Goal: Transaction & Acquisition: Purchase product/service

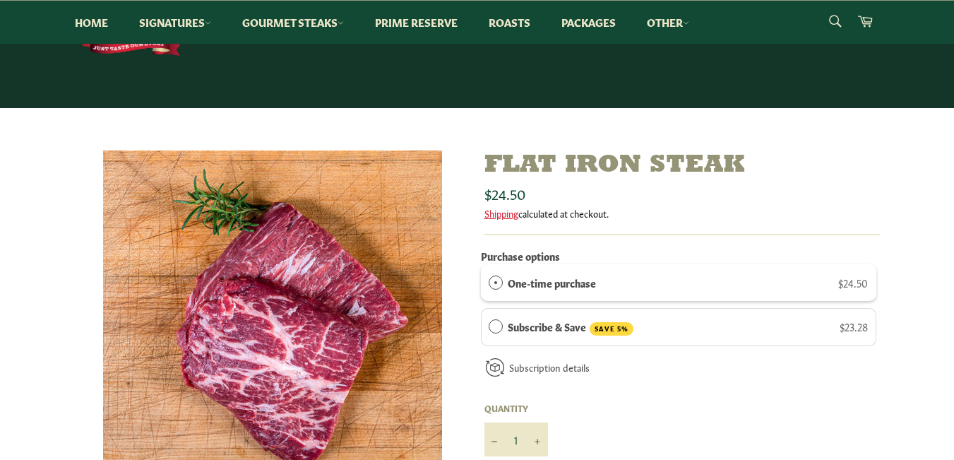
scroll to position [212, 0]
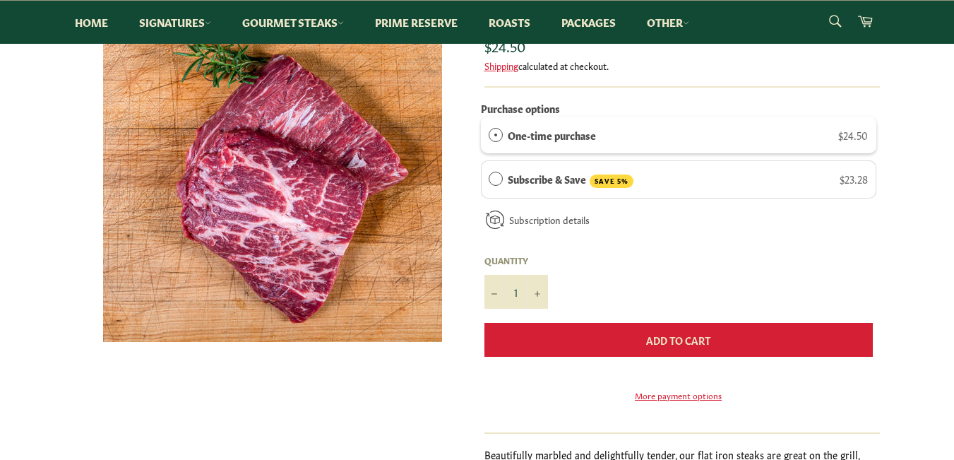
click at [676, 342] on span "Add to Cart" at bounding box center [678, 340] width 64 height 14
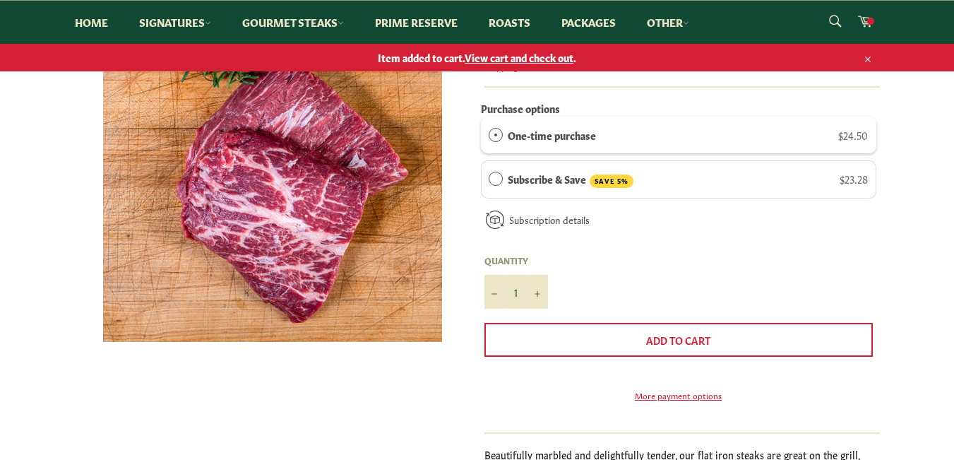
click at [497, 178] on span "Subscribe & Save" at bounding box center [496, 179] width 14 height 14
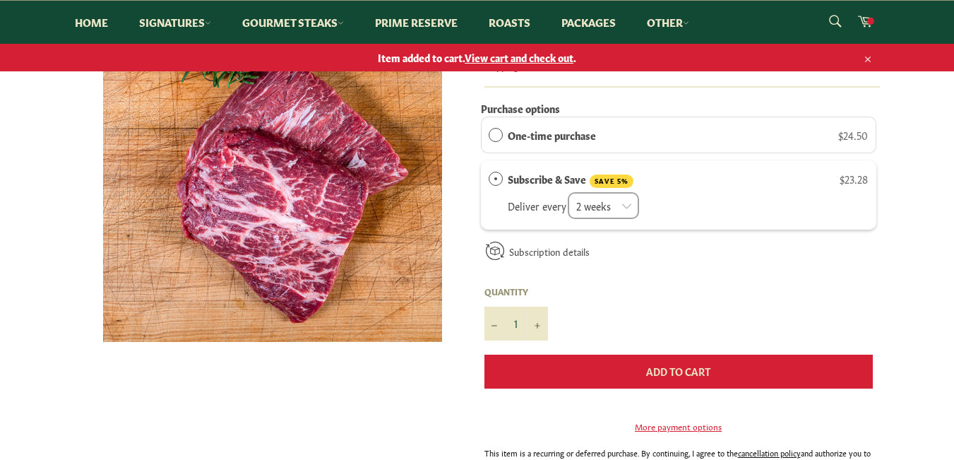
click at [681, 371] on span "Add to Cart" at bounding box center [678, 371] width 64 height 14
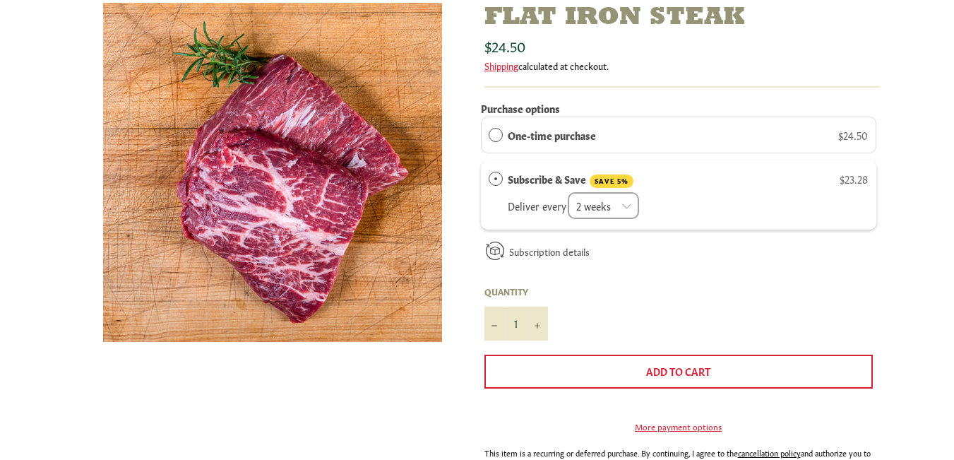
scroll to position [0, 0]
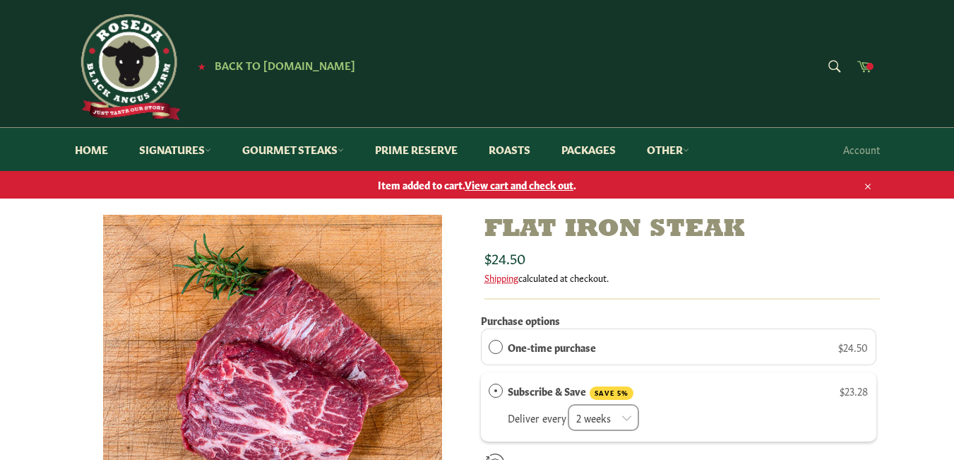
click at [865, 67] on icon at bounding box center [864, 66] width 15 height 11
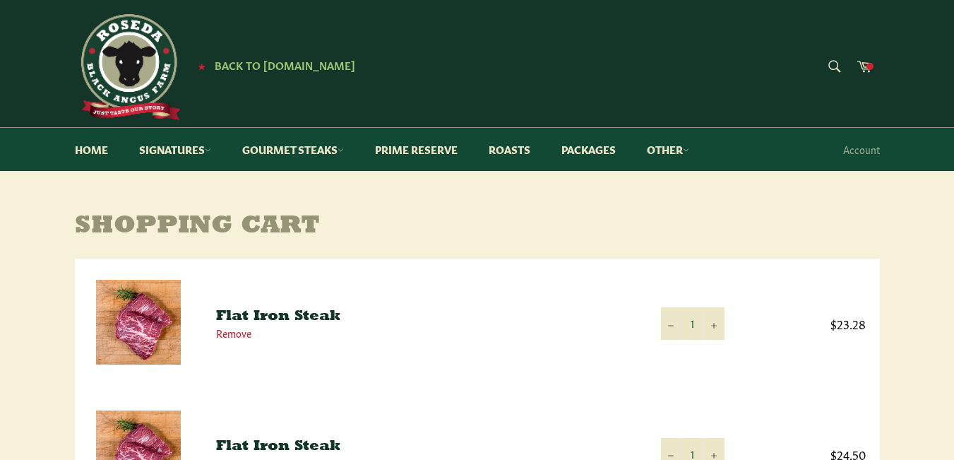
scroll to position [282, 0]
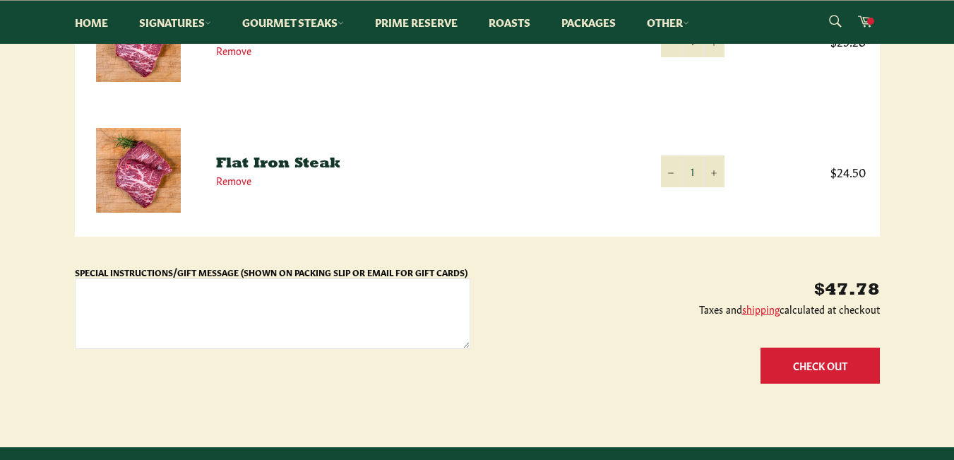
click at [813, 357] on button "Check Out" at bounding box center [819, 365] width 119 height 36
